Goal: Check status: Check status

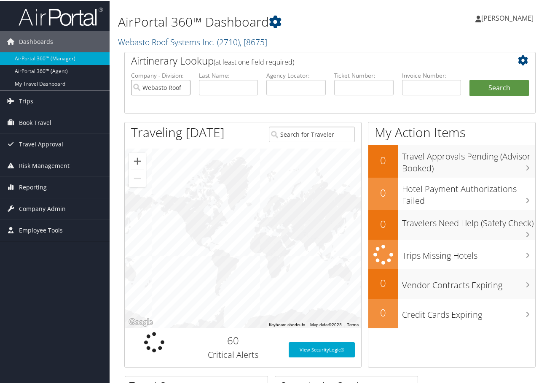
click at [182, 85] on input "Webasto Roof Systems Inc." at bounding box center [160, 86] width 59 height 16
click at [355, 91] on input "text" at bounding box center [363, 86] width 59 height 16
paste input "0068998720048"
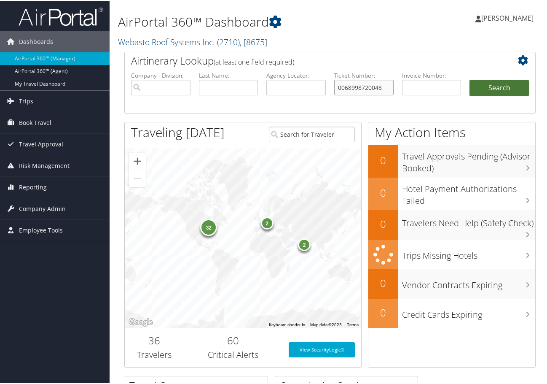
type input "0068998720048"
click at [500, 87] on button "Search" at bounding box center [499, 86] width 59 height 17
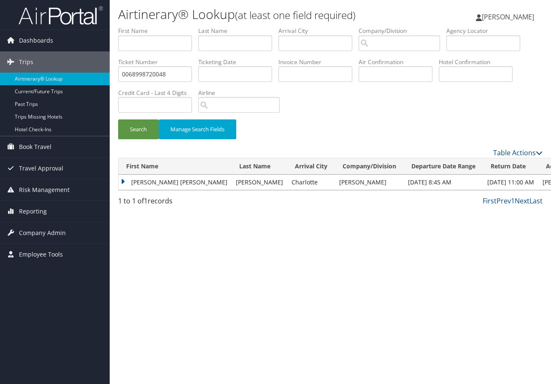
click at [125, 186] on td "STEPHANIE ANNE" at bounding box center [174, 182] width 113 height 15
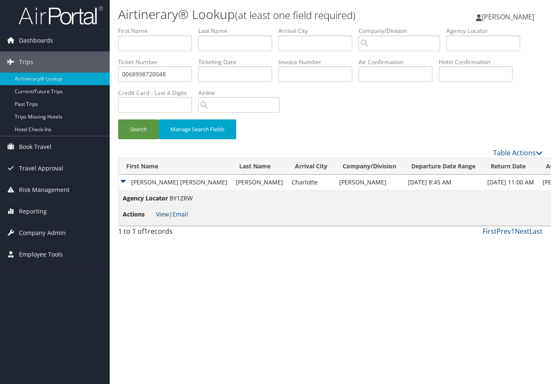
click at [160, 215] on link "View" at bounding box center [162, 214] width 13 height 8
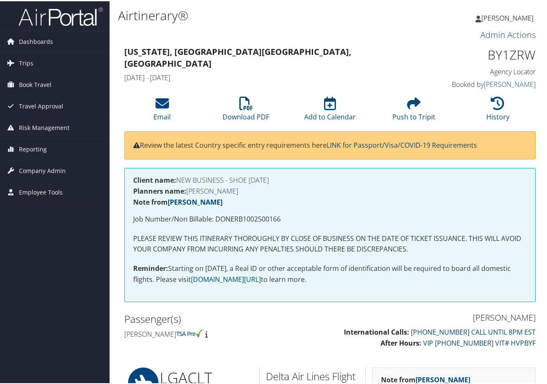
click at [238, 217] on p "Job Number/Non Billable: DONERB1002500166" at bounding box center [330, 217] width 394 height 11
copy p "DONERB1002500166"
